Goal: Use online tool/utility: Use online tool/utility

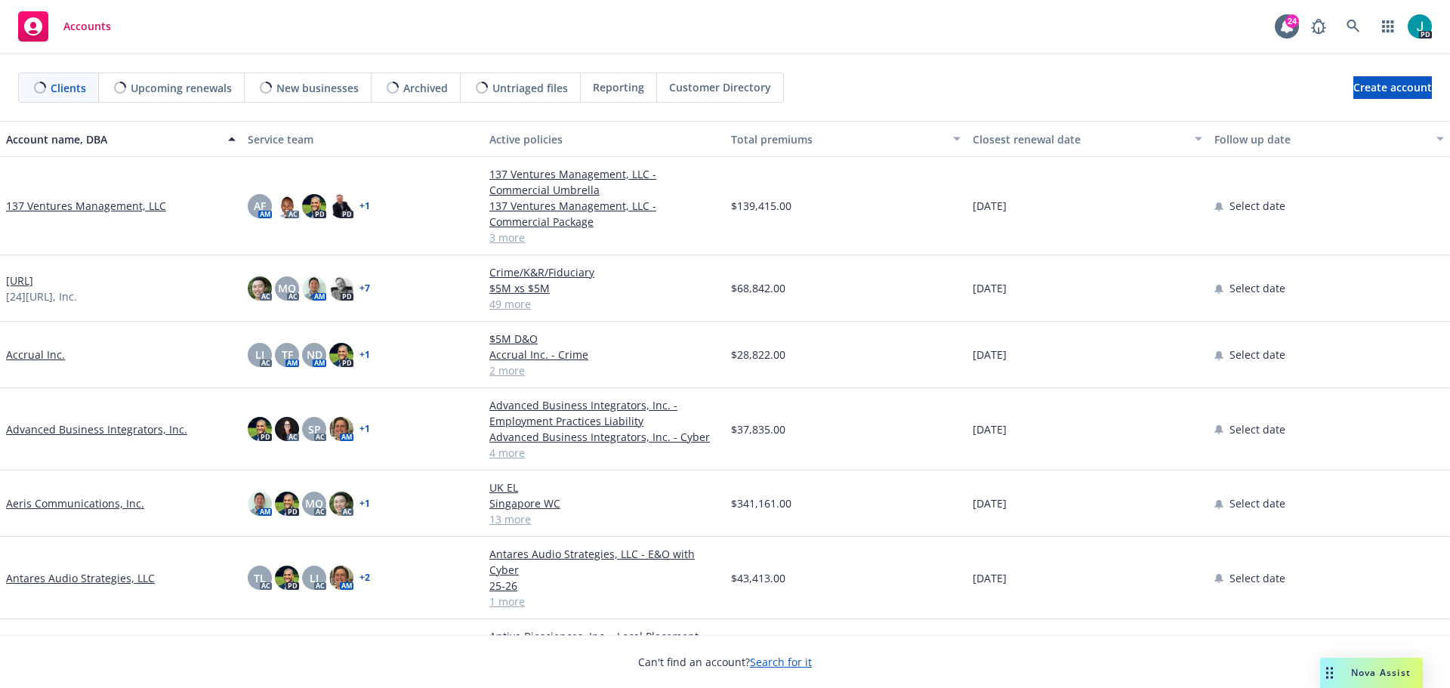
click at [1359, 666] on span "Nova Assist" at bounding box center [1381, 672] width 60 height 13
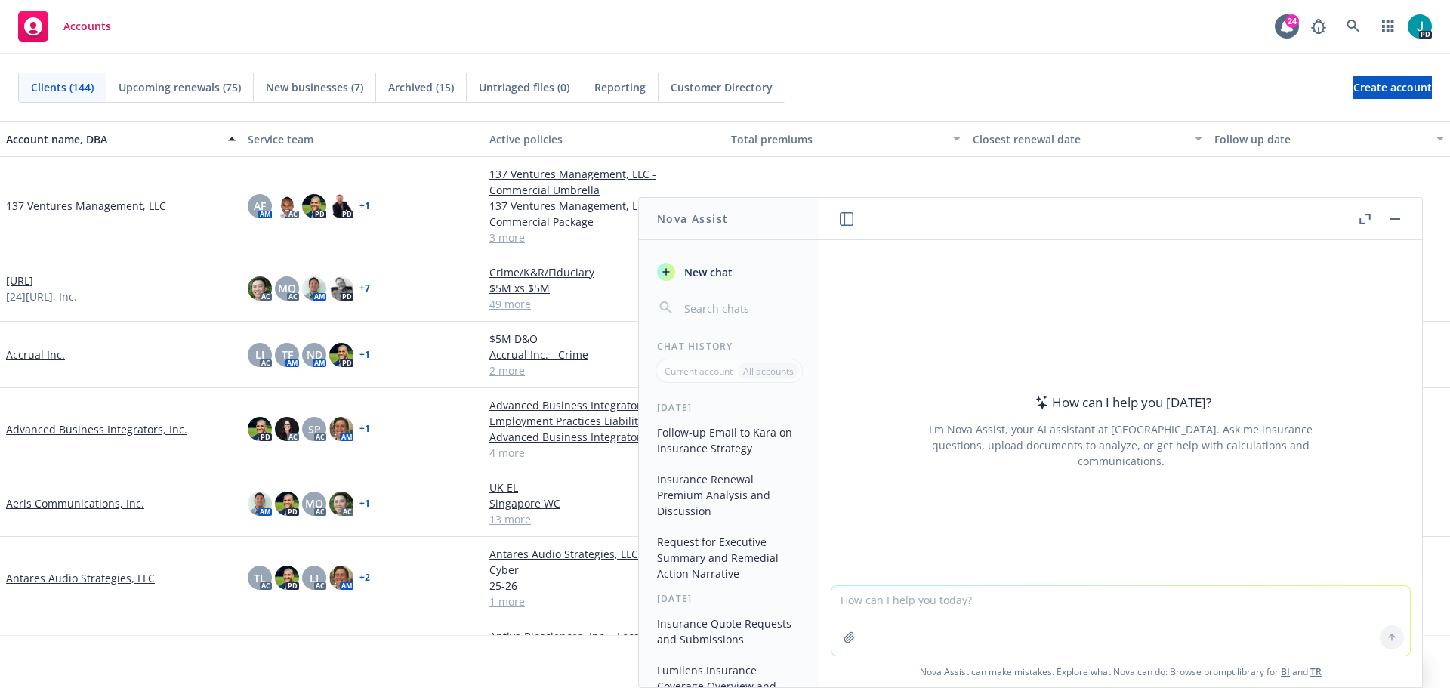
click at [865, 600] on textarea at bounding box center [1120, 620] width 578 height 69
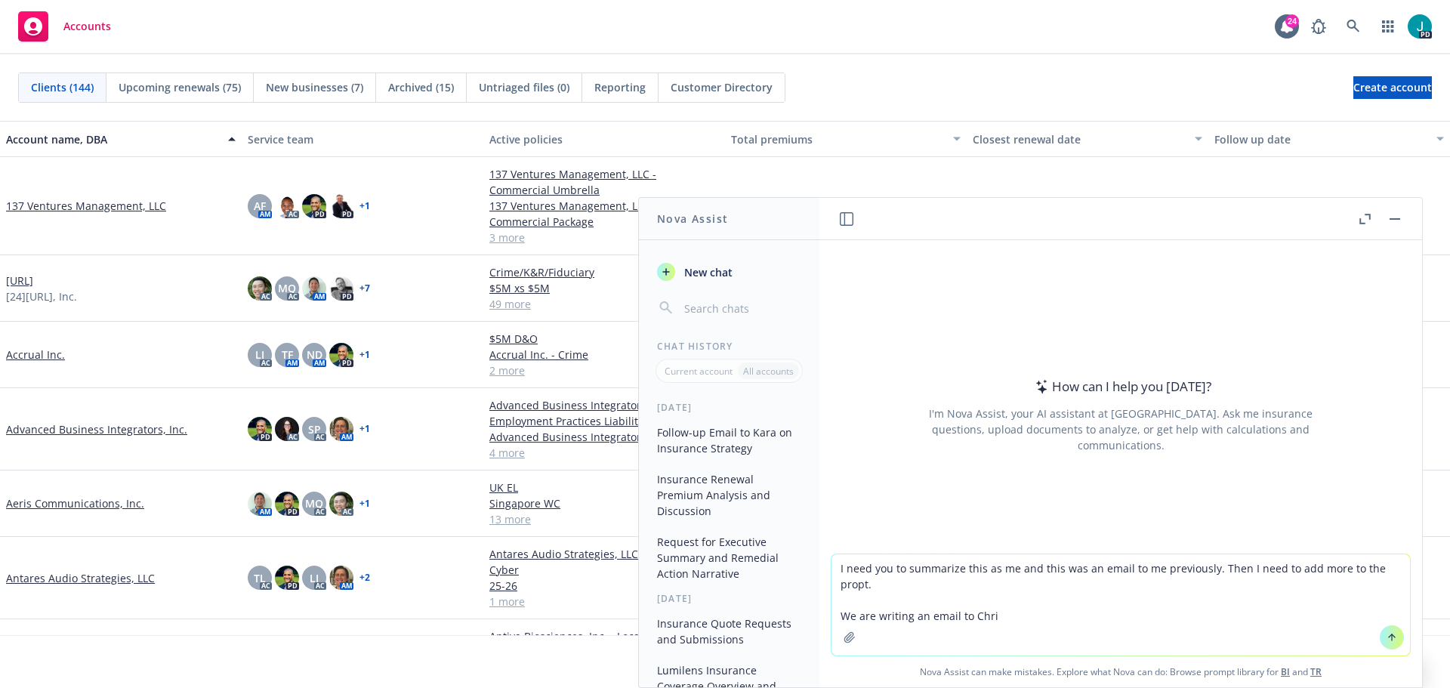
type textarea "I need you to summarize this as me and this was an email to me previously. Then…"
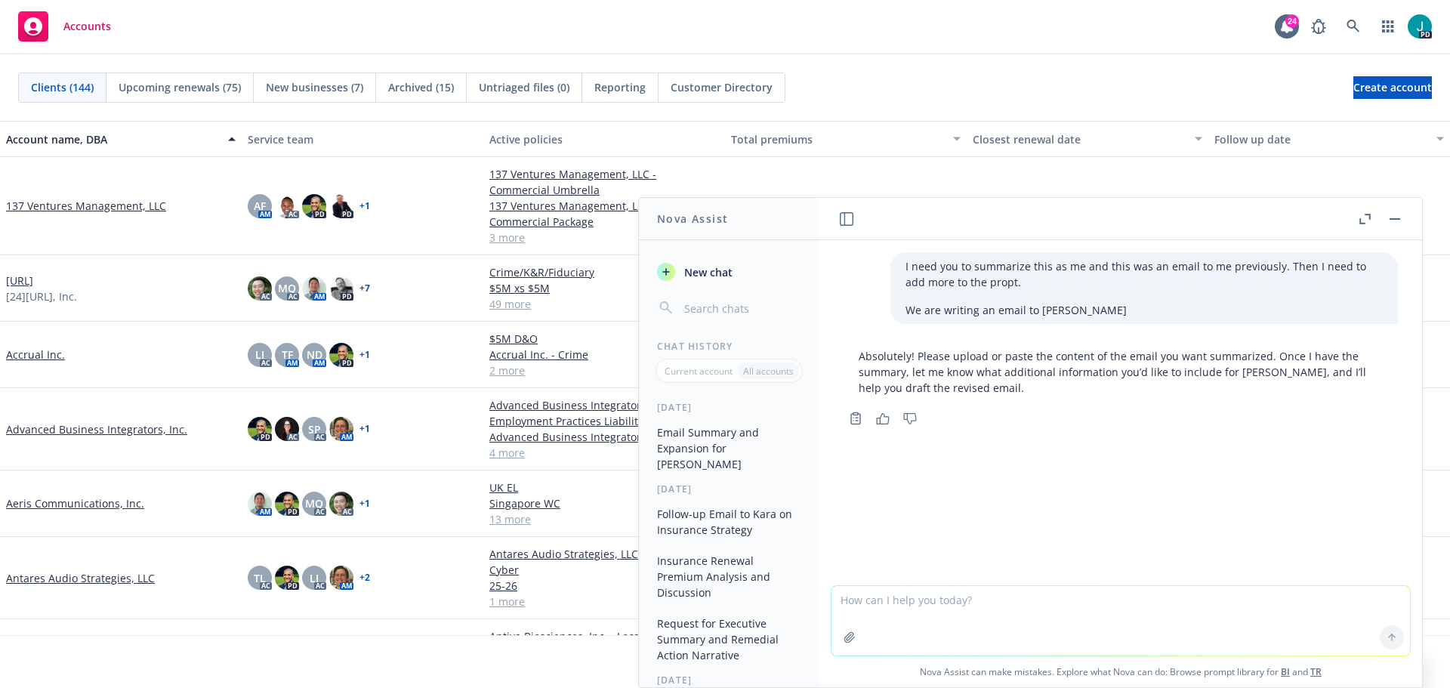
click at [856, 616] on textarea at bounding box center [1120, 620] width 578 height 69
paste textarea "Lore I DOL Sitametc Adipiscing (Elit Seddoe) Temporin Utlabo Etdo M ALI E&A Min…"
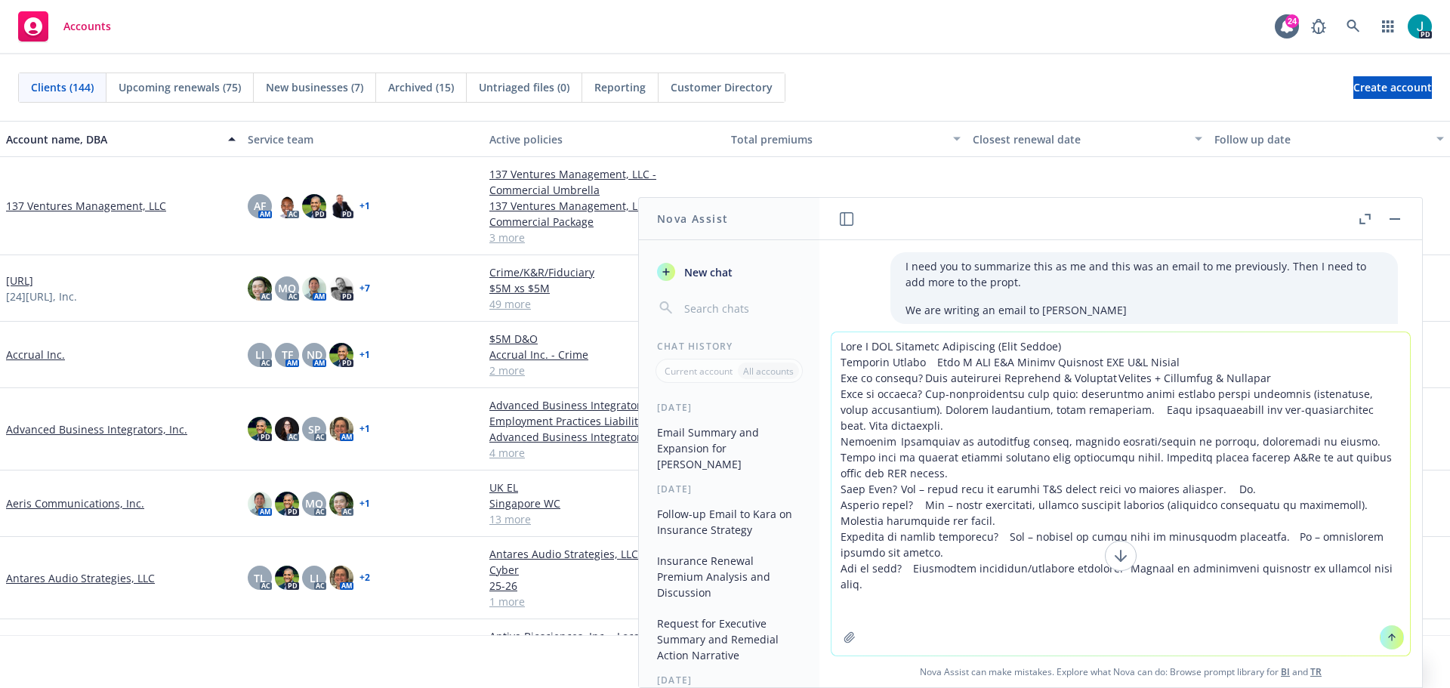
click at [840, 593] on textarea at bounding box center [1120, 493] width 578 height 323
click at [886, 611] on textarea at bounding box center [1120, 493] width 578 height 323
click at [874, 606] on textarea at bounding box center [1120, 493] width 578 height 323
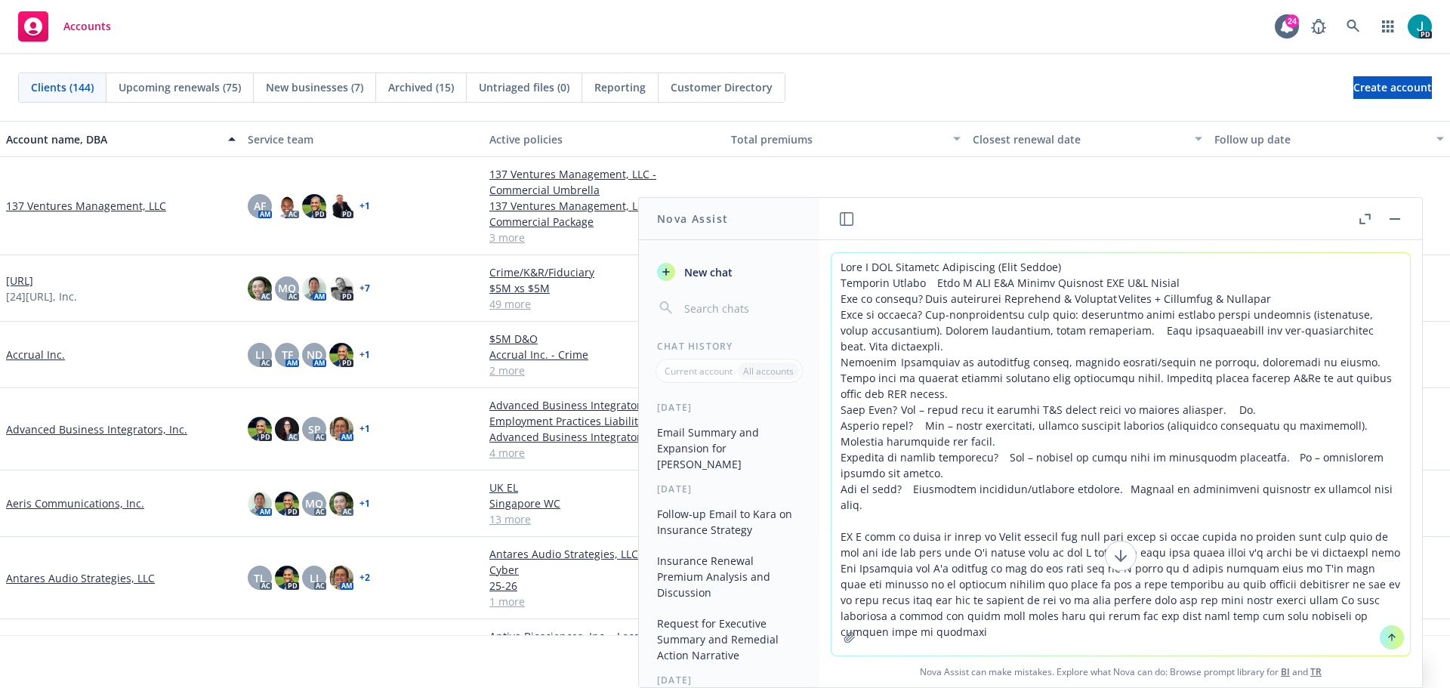
click at [1356, 603] on textarea at bounding box center [1120, 454] width 578 height 402
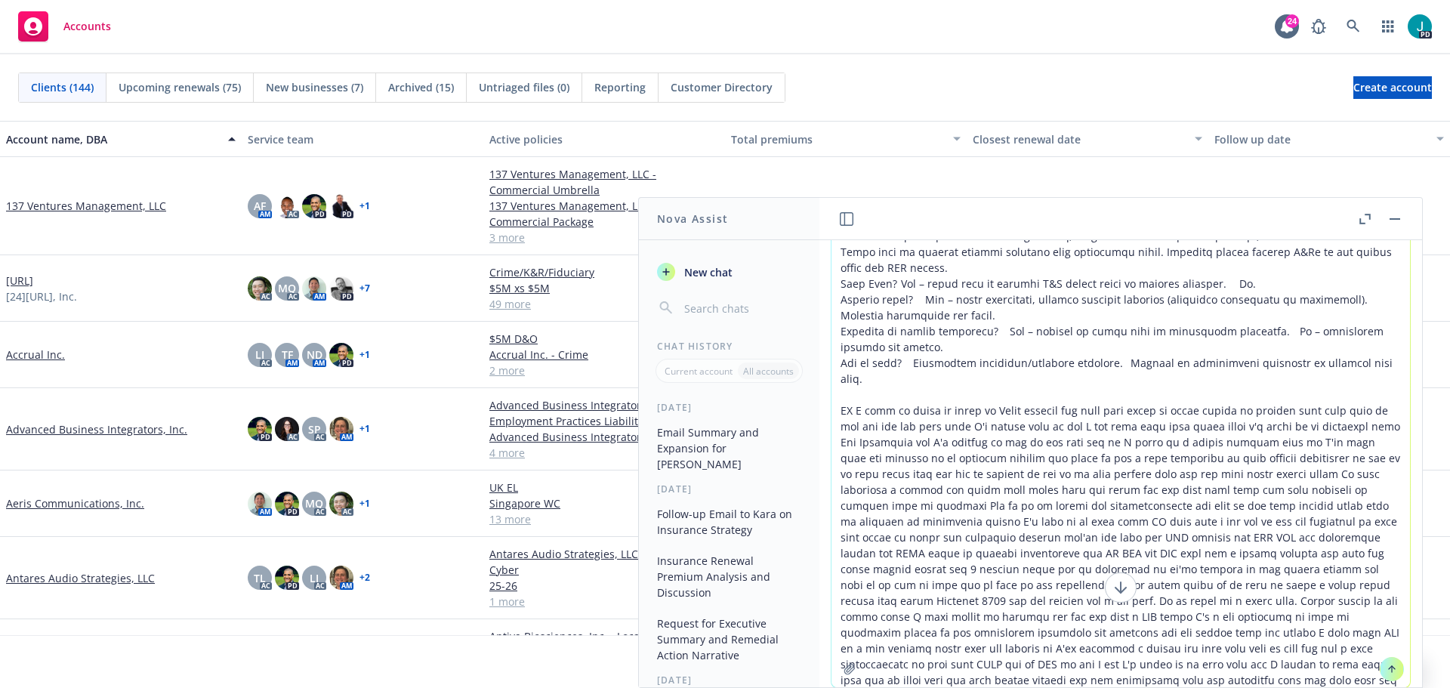
scroll to position [60, 0]
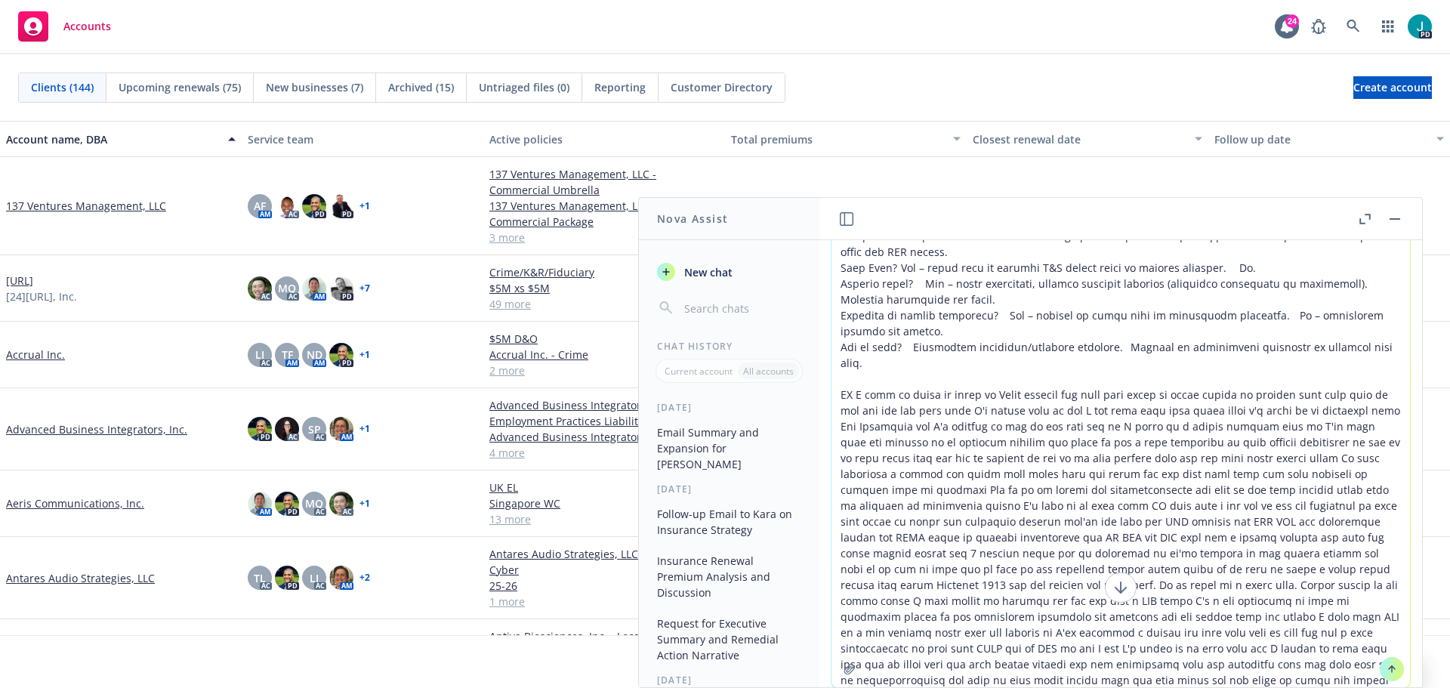
click at [1390, 669] on textarea at bounding box center [1120, 429] width 578 height 516
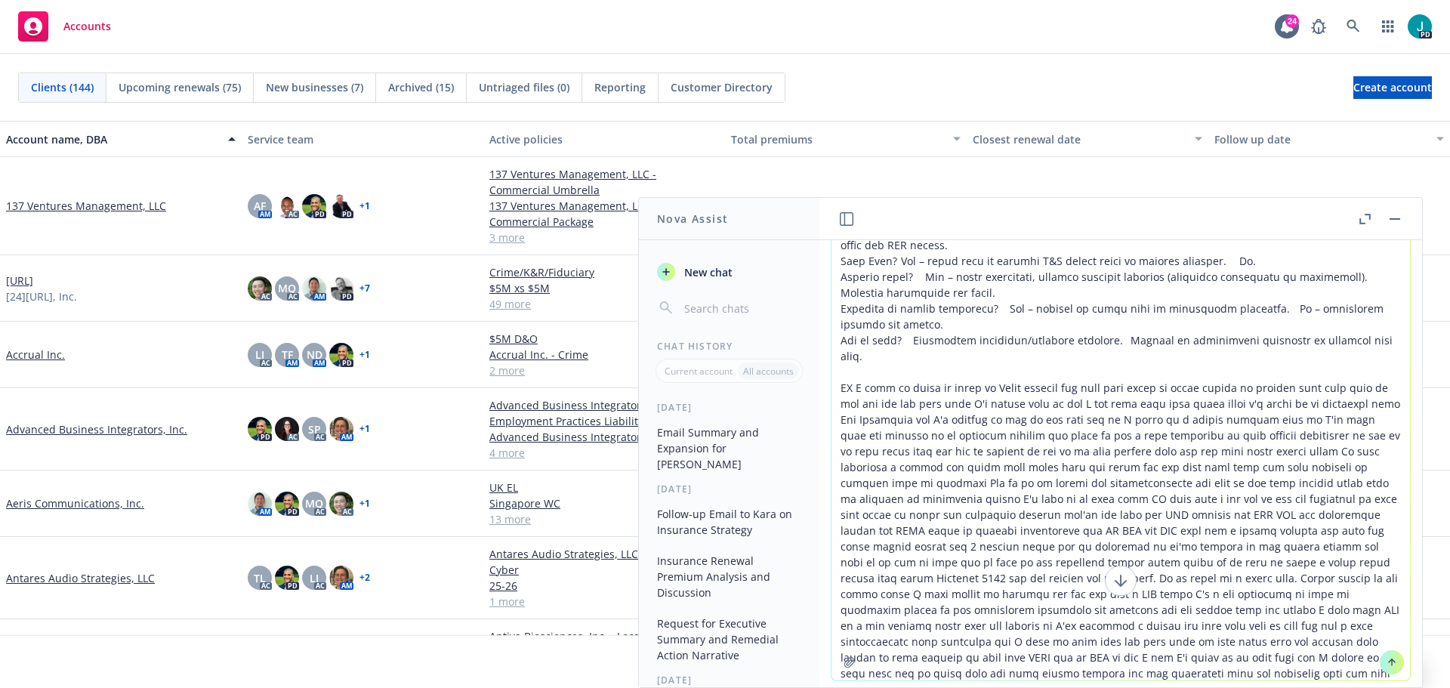
scroll to position [101, 0]
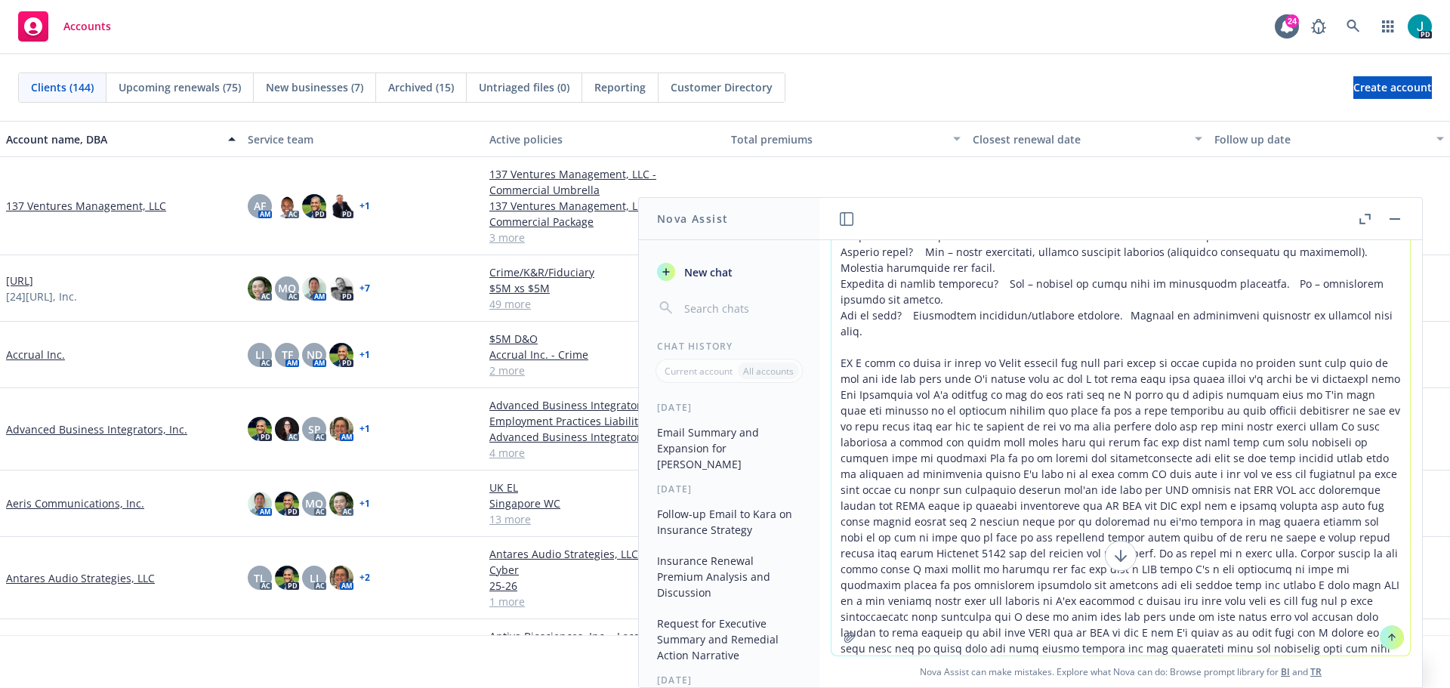
type textarea "Lore I DOL Sitametc Adipiscing (Elit Seddoe) Temporin Utlabo Etdo M ALI E&A Min…"
click at [1389, 635] on icon at bounding box center [1392, 635] width 6 height 3
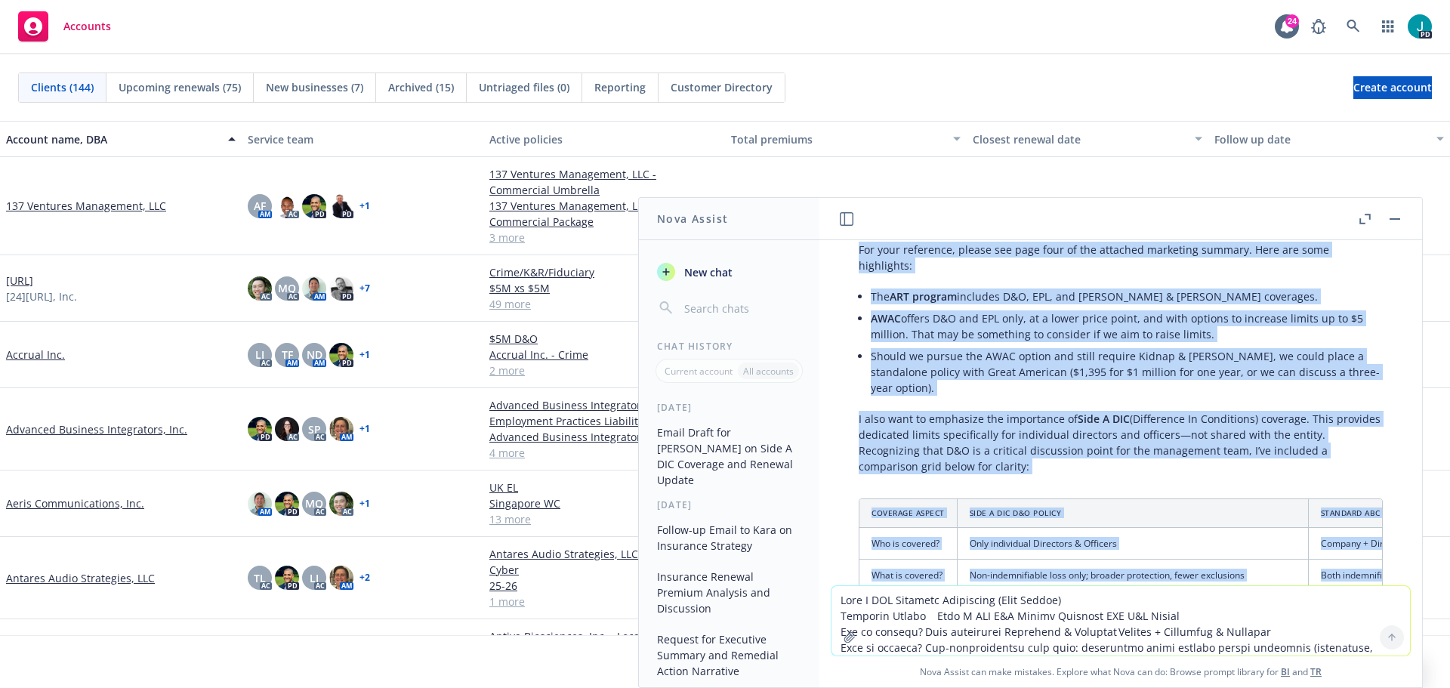
scroll to position [585, 0]
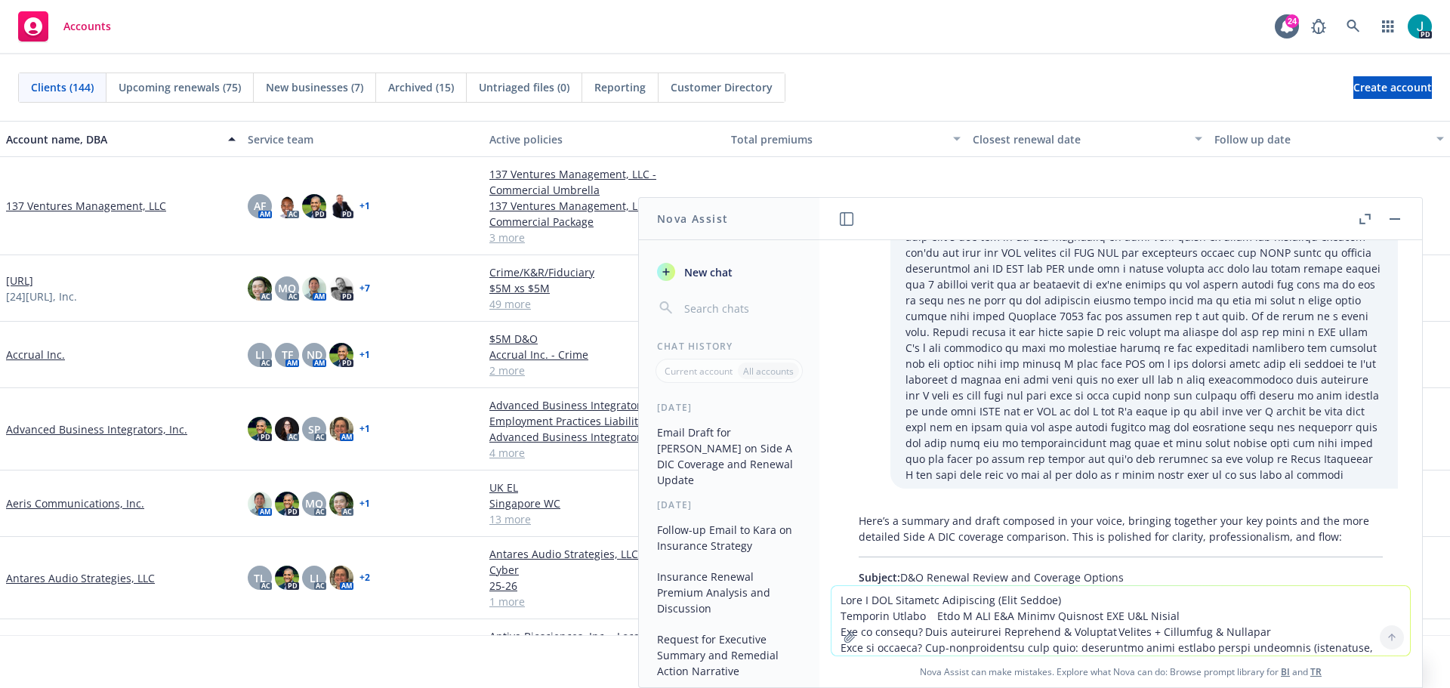
drag, startPoint x: 969, startPoint y: 423, endPoint x: 859, endPoint y: 568, distance: 181.7
copy div "Lo Ipsum, D sitame co adipisc eli sedd eiusmodtemp inci ut lab etdol ma ali eni…"
